Goal: Information Seeking & Learning: Understand process/instructions

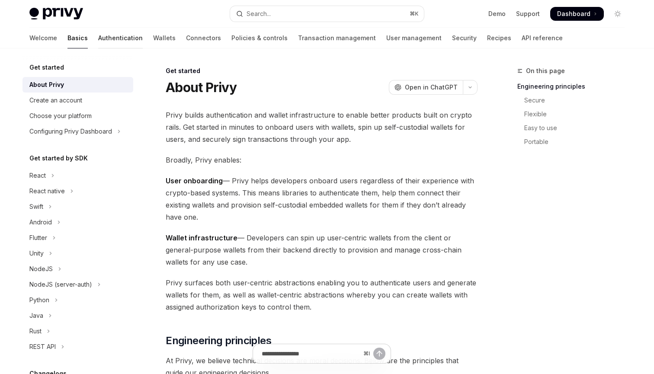
click at [98, 39] on link "Authentication" at bounding box center [120, 38] width 45 height 21
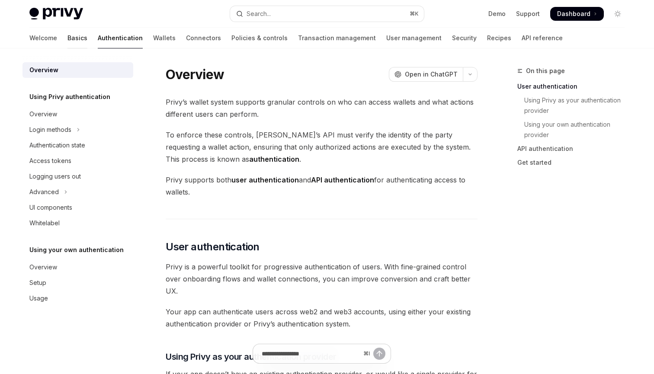
click at [67, 39] on link "Basics" at bounding box center [77, 38] width 20 height 21
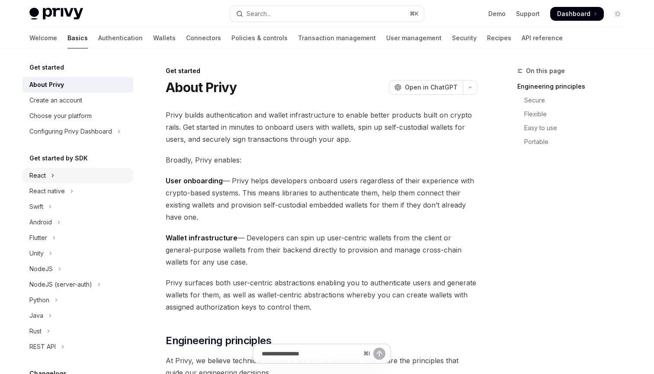
click at [70, 181] on button "React" at bounding box center [77, 176] width 111 height 16
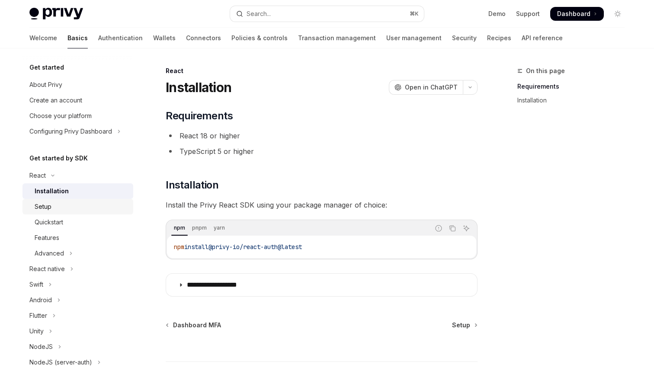
click at [68, 206] on div "Setup" at bounding box center [81, 207] width 93 height 10
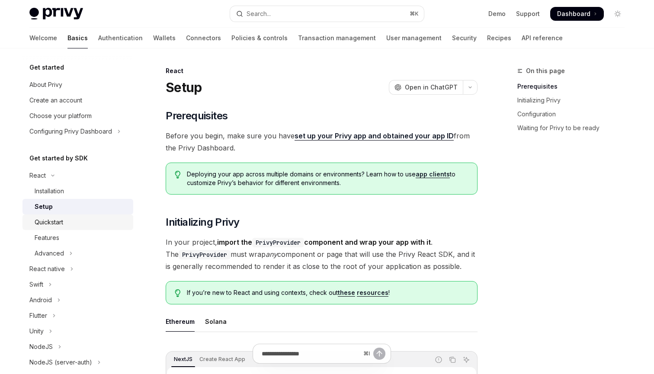
click at [75, 218] on div "Quickstart" at bounding box center [81, 222] width 93 height 10
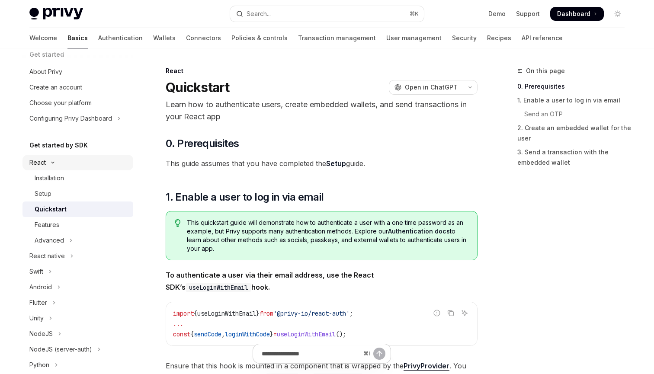
scroll to position [13, 0]
click at [33, 163] on div "React" at bounding box center [37, 162] width 16 height 10
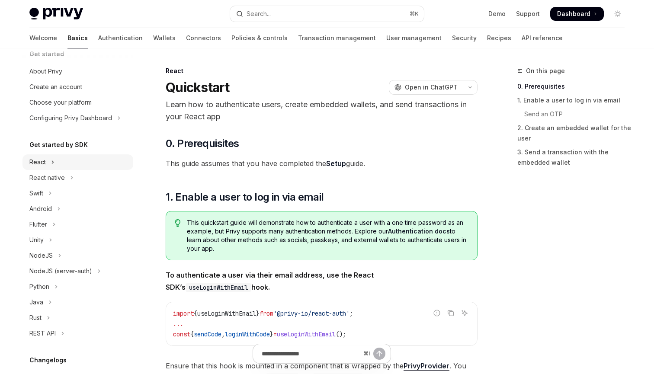
click at [44, 165] on div "React" at bounding box center [37, 162] width 16 height 10
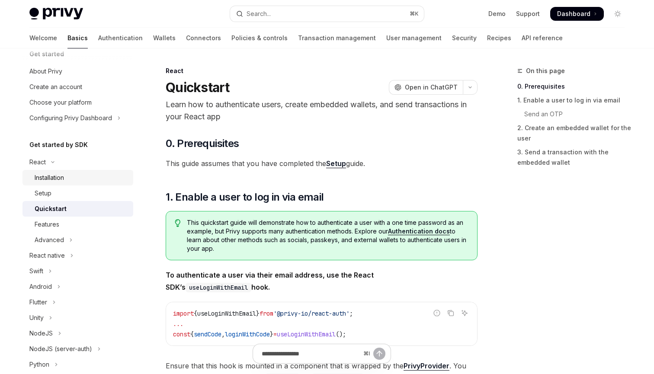
click at [51, 176] on div "Installation" at bounding box center [49, 178] width 29 height 10
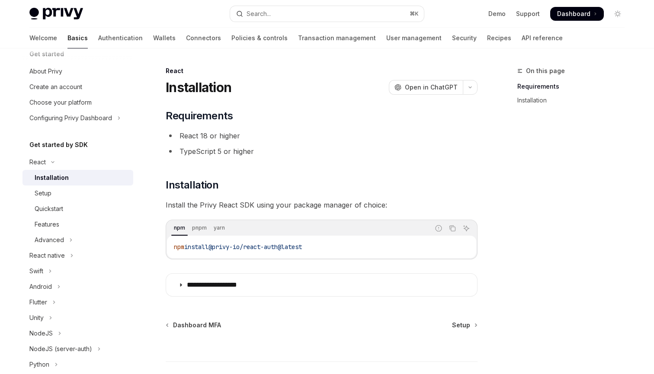
click at [72, 180] on div "Installation" at bounding box center [81, 178] width 93 height 10
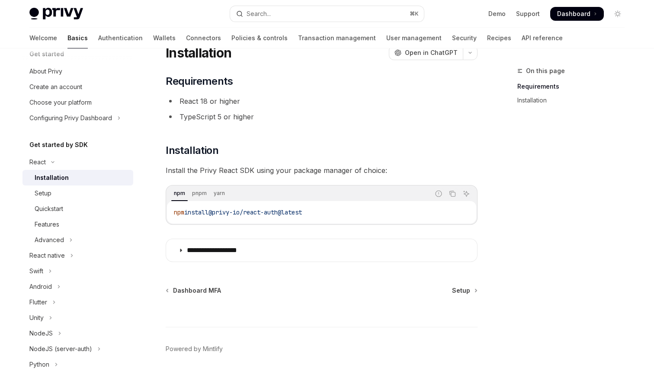
scroll to position [62, 0]
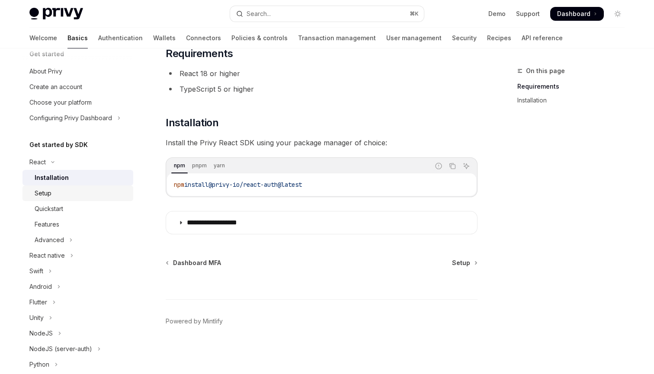
click at [69, 195] on div "Setup" at bounding box center [81, 193] width 93 height 10
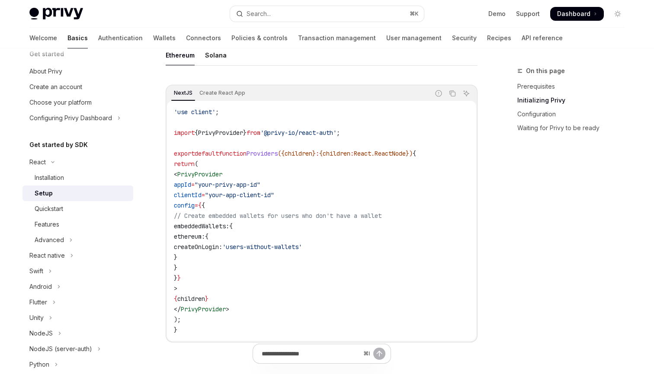
scroll to position [269, 0]
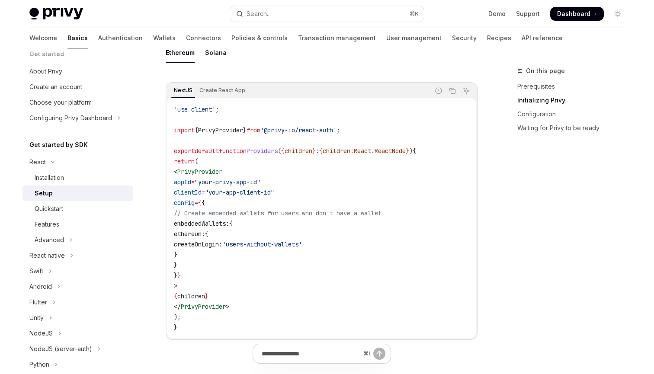
drag, startPoint x: 253, startPoint y: 183, endPoint x: 256, endPoint y: 264, distance: 81.4
click at [256, 264] on code "'use client' ; import { PrivyProvider } from '@privy-io/react-auth' ; export de…" at bounding box center [321, 218] width 295 height 228
click at [268, 281] on code "'use client' ; import { PrivyProvider } from '@privy-io/react-auth' ; export de…" at bounding box center [321, 218] width 295 height 228
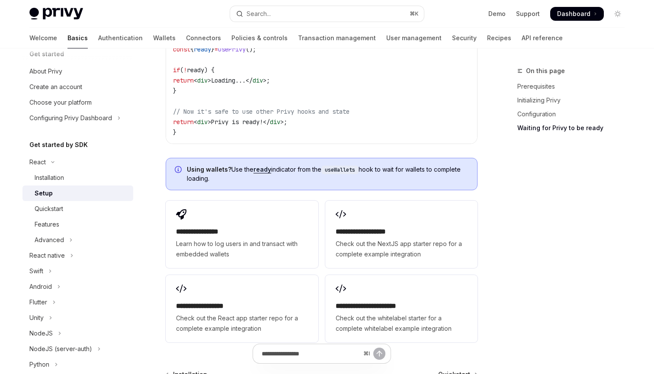
scroll to position [1033, 0]
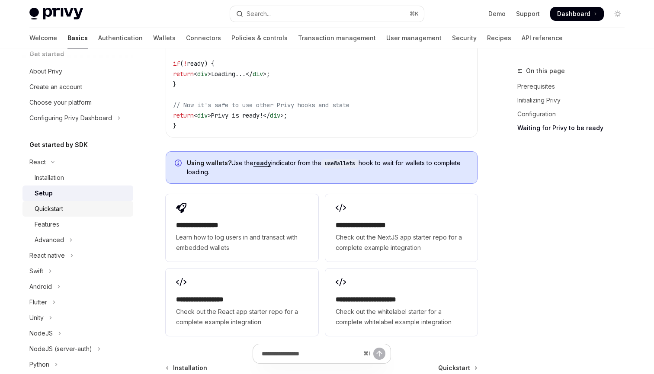
click at [82, 207] on div "Quickstart" at bounding box center [81, 209] width 93 height 10
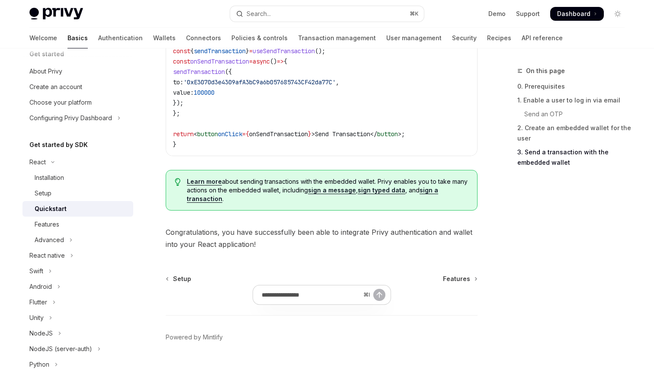
scroll to position [891, 0]
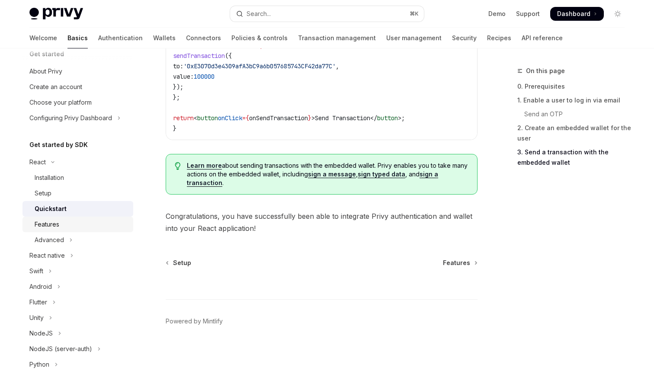
click at [76, 219] on div "Features" at bounding box center [81, 224] width 93 height 10
type textarea "*"
